Goal: Information Seeking & Learning: Learn about a topic

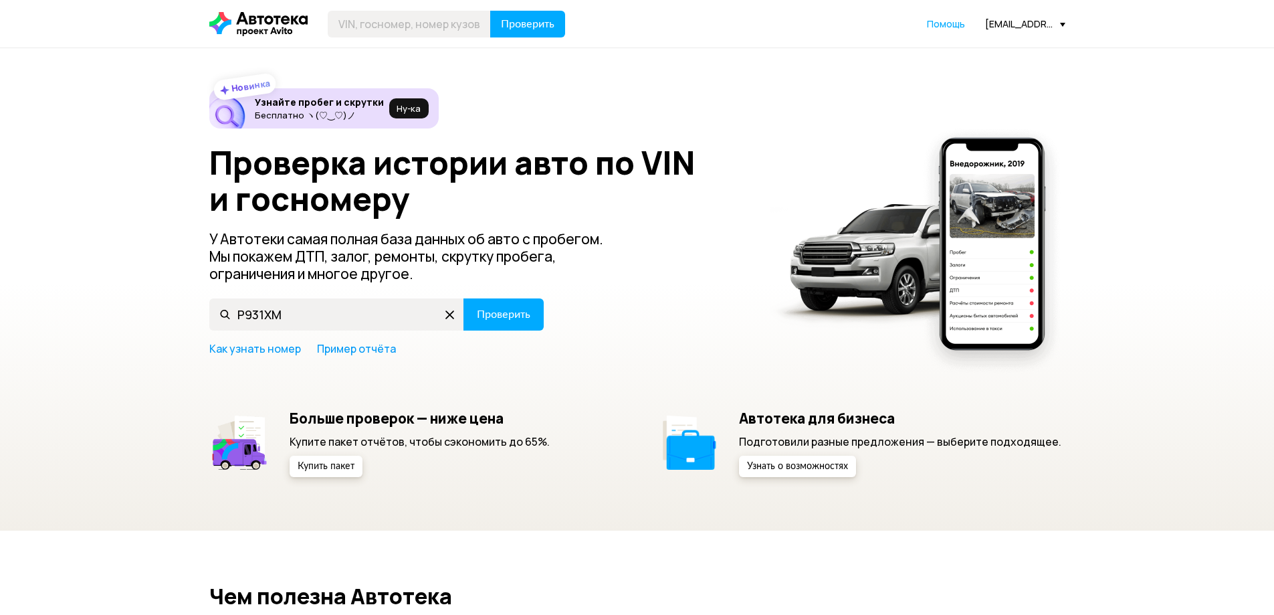
type input "Р931ХМ73"
click at [497, 320] on span "Проверить" at bounding box center [504, 314] width 54 height 11
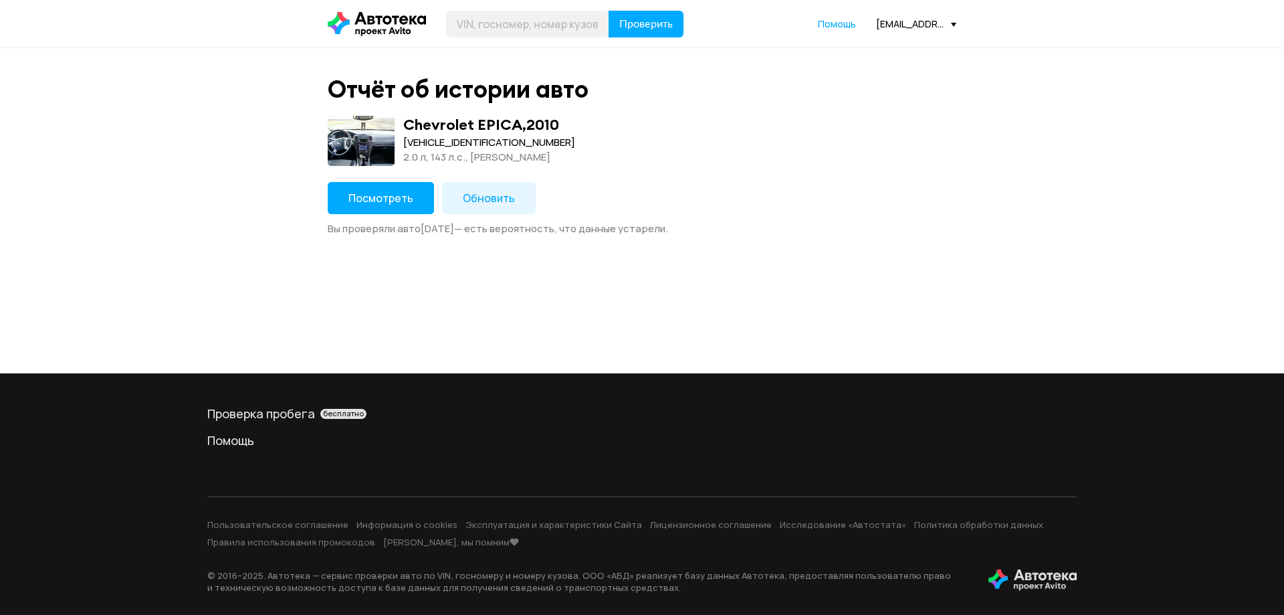
click at [496, 199] on span "Обновить" at bounding box center [489, 198] width 52 height 15
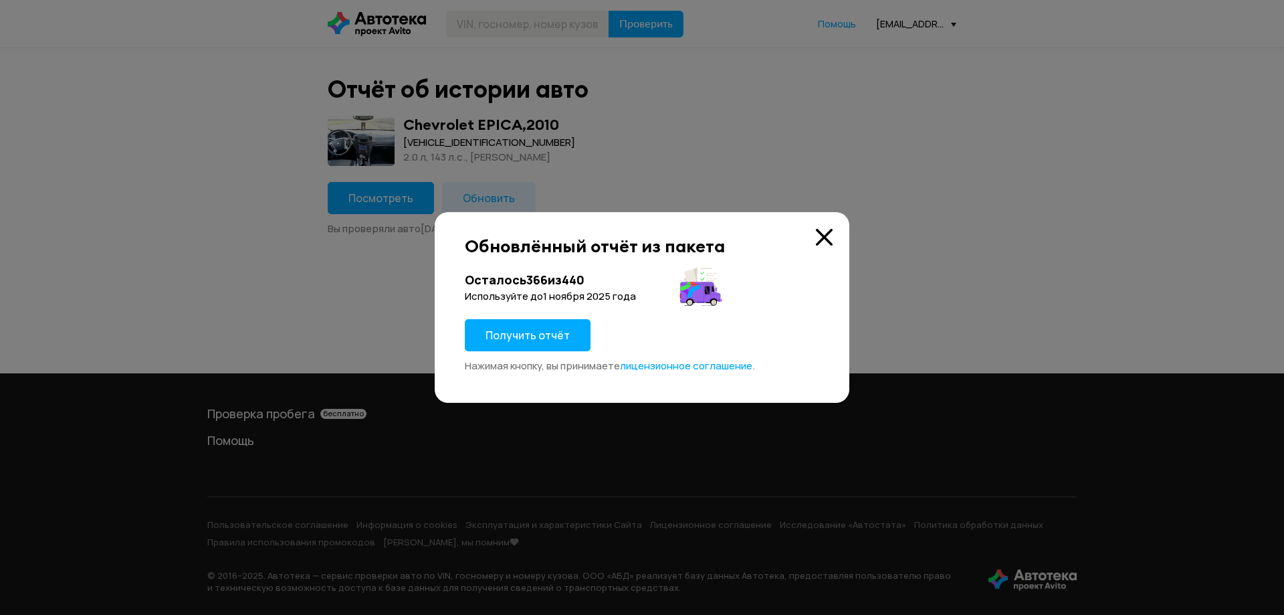
click at [510, 330] on span "Получить отчёт" at bounding box center [528, 335] width 84 height 15
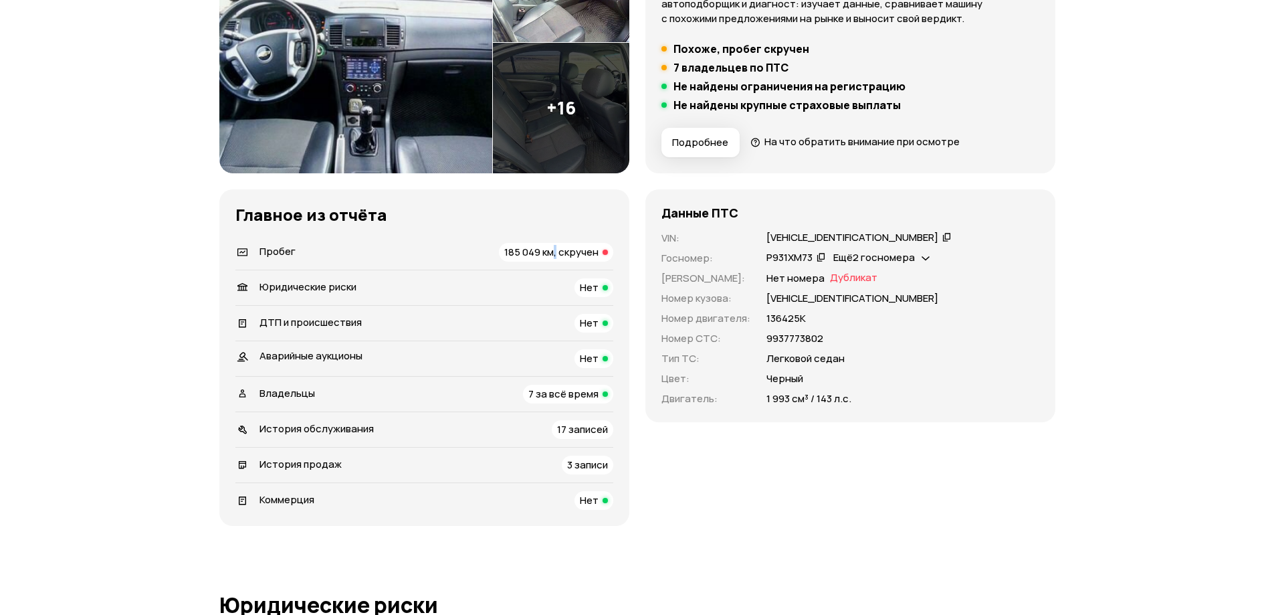
click at [553, 251] on span "185 049 км, скручен" at bounding box center [551, 252] width 94 height 14
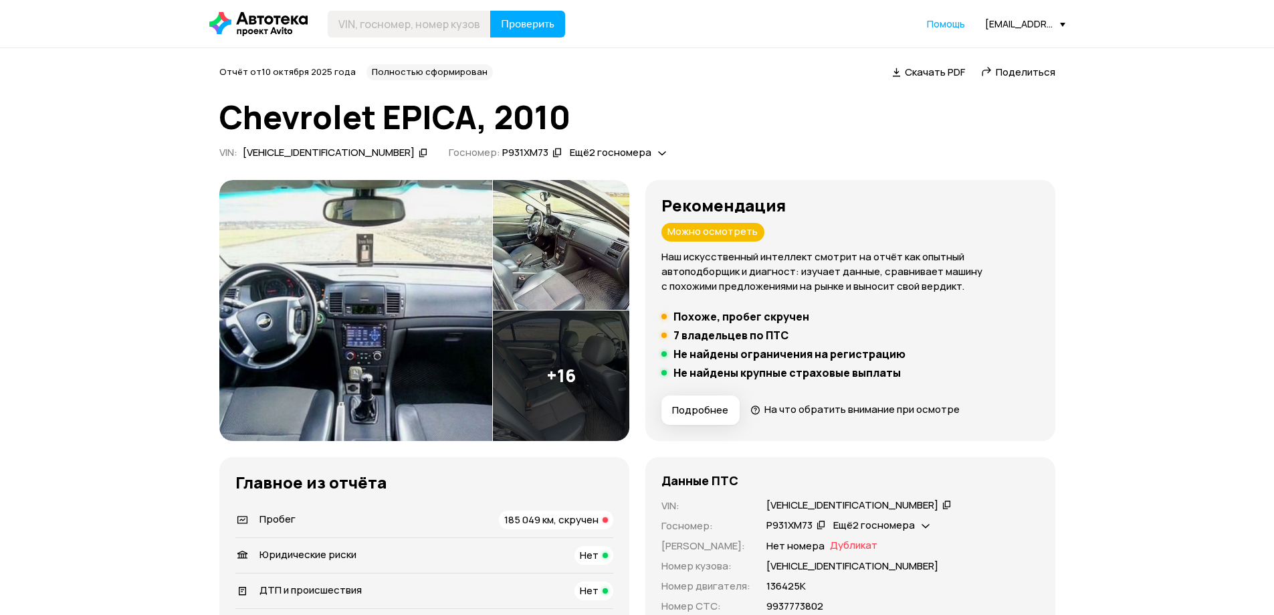
click at [419, 154] on icon at bounding box center [423, 152] width 9 height 13
click at [310, 266] on img at bounding box center [355, 310] width 273 height 261
click at [419, 154] on icon at bounding box center [423, 152] width 9 height 13
click at [552, 154] on icon at bounding box center [556, 152] width 9 height 13
